Goal: Communication & Community: Ask a question

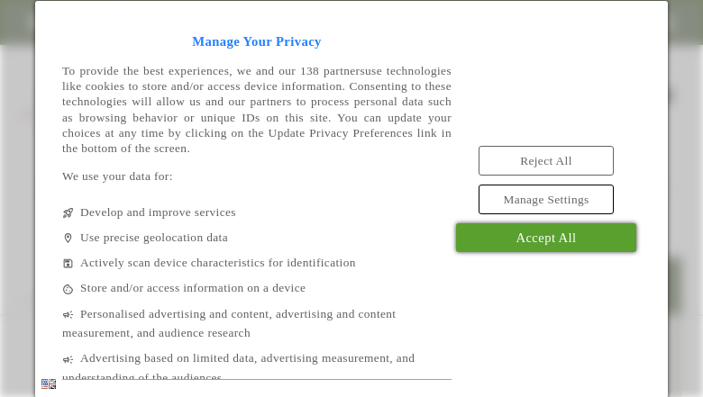
type input "**********"
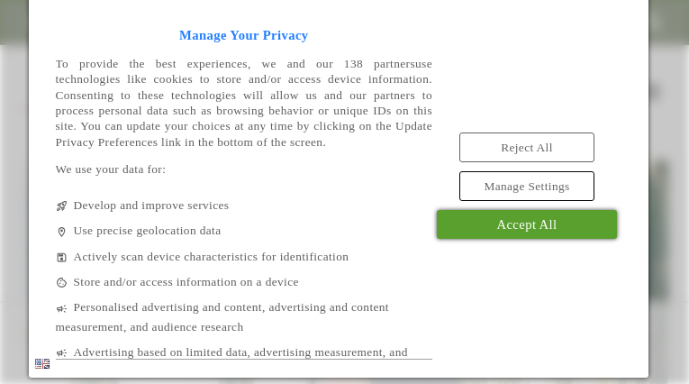
type input "**********"
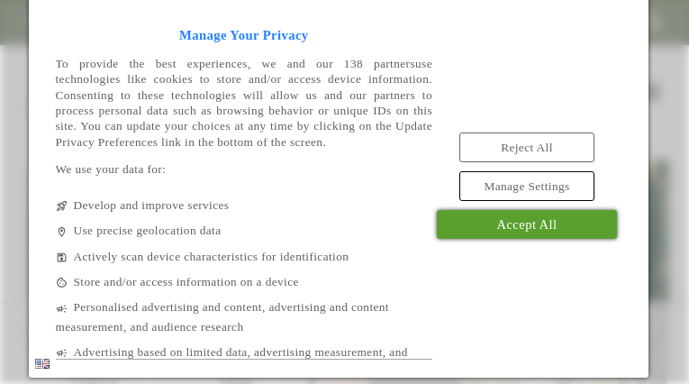
type input "**********"
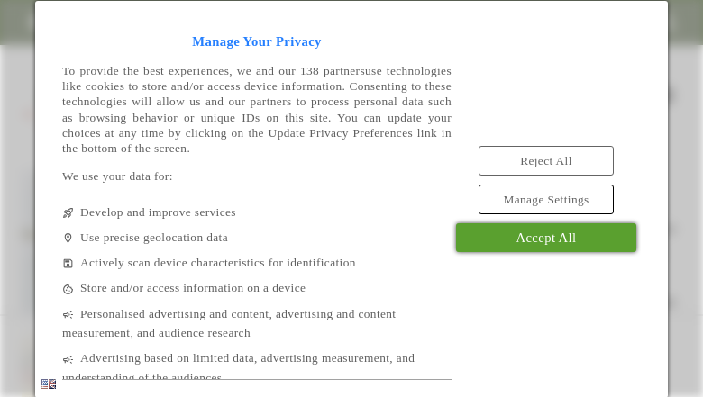
type input "**********"
